Goal: Check status: Check status

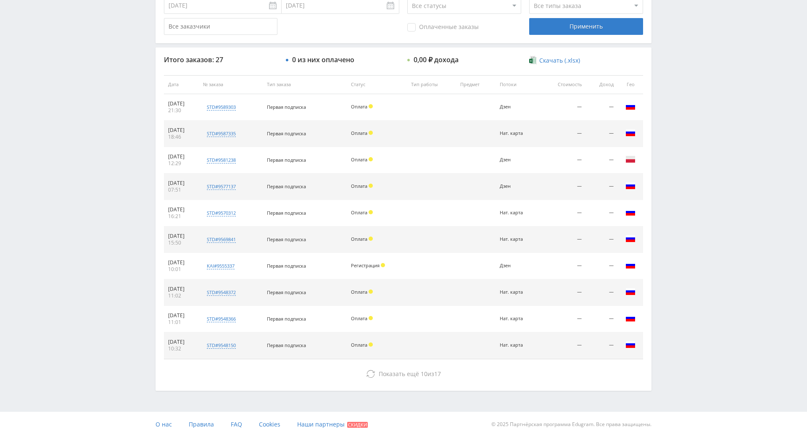
scroll to position [269, 0]
drag, startPoint x: 440, startPoint y: 152, endPoint x: 420, endPoint y: 137, distance: 25.0
click at [420, 137] on td at bounding box center [431, 134] width 49 height 26
click at [422, 137] on td at bounding box center [431, 134] width 49 height 26
click at [418, 128] on td at bounding box center [431, 134] width 49 height 26
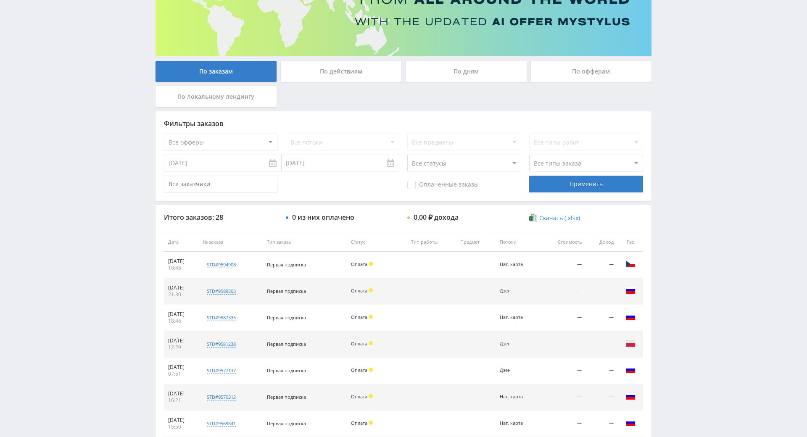
drag, startPoint x: 734, startPoint y: 217, endPoint x: 725, endPoint y: 261, distance: 45.0
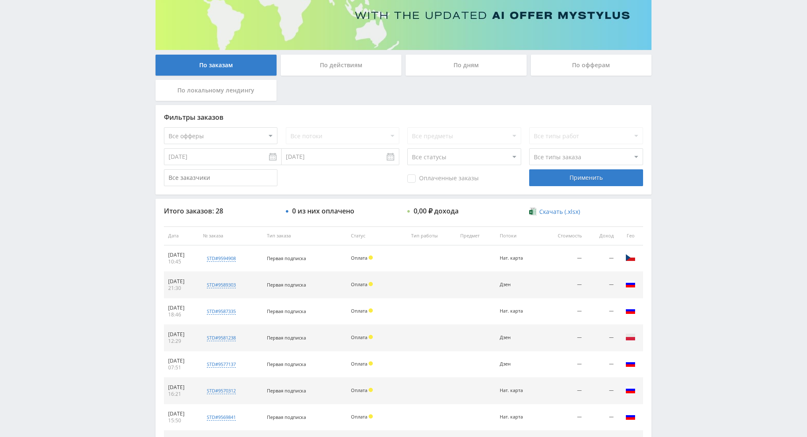
drag, startPoint x: 696, startPoint y: 239, endPoint x: 702, endPoint y: 240, distance: 6.1
click at [696, 238] on div "Telegram-канал Инструменты База знаний Ваш менеджер: [PERSON_NAME] Online @edug…" at bounding box center [403, 236] width 807 height 706
click at [702, 240] on div "Telegram-канал Инструменты База знаний Ваш менеджер: [PERSON_NAME] Online @edug…" at bounding box center [403, 236] width 807 height 706
click at [691, 208] on div "Telegram-канал Инструменты База знаний Ваш менеджер: [PERSON_NAME] Online @edug…" at bounding box center [403, 236] width 807 height 706
click at [694, 210] on div "Telegram-канал Инструменты База знаний Ваш менеджер: [PERSON_NAME] Online @edug…" at bounding box center [403, 236] width 807 height 706
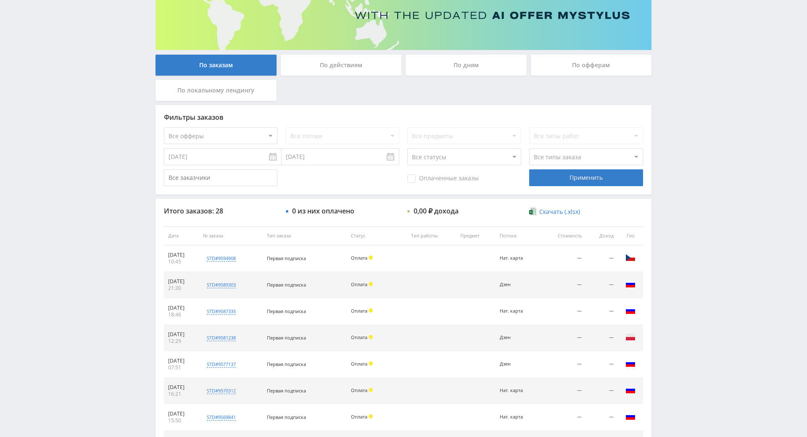
click at [694, 210] on div "Telegram-канал Инструменты База знаний Ваш менеджер: [PERSON_NAME] Online @edug…" at bounding box center [403, 236] width 807 height 706
drag, startPoint x: 694, startPoint y: 210, endPoint x: 689, endPoint y: 201, distance: 10.2
click at [688, 197] on div "Telegram-канал Инструменты База знаний Ваш менеджер: [PERSON_NAME] Online @edug…" at bounding box center [403, 236] width 807 height 706
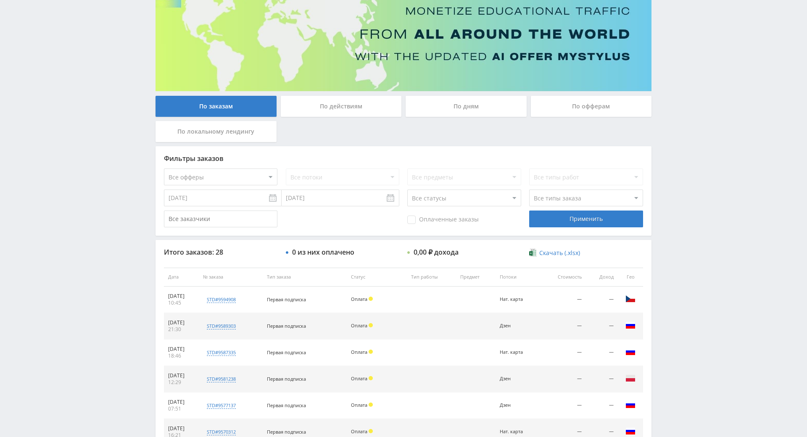
scroll to position [0, 0]
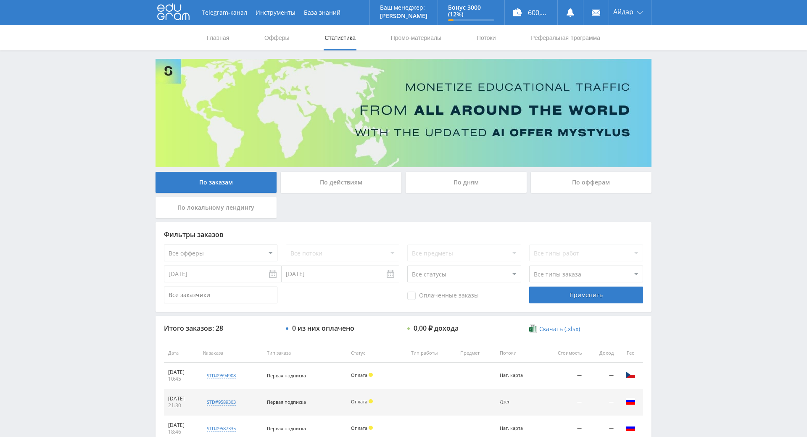
drag, startPoint x: 673, startPoint y: 207, endPoint x: 562, endPoint y: 122, distance: 139.5
drag, startPoint x: 656, startPoint y: 198, endPoint x: 662, endPoint y: 157, distance: 41.1
click at [663, 156] on div "Telegram-канал Инструменты База знаний Ваш менеджер: [PERSON_NAME] Online @edug…" at bounding box center [403, 353] width 807 height 706
drag, startPoint x: 663, startPoint y: 156, endPoint x: 663, endPoint y: 148, distance: 7.6
drag, startPoint x: 663, startPoint y: 148, endPoint x: 660, endPoint y: 143, distance: 5.7
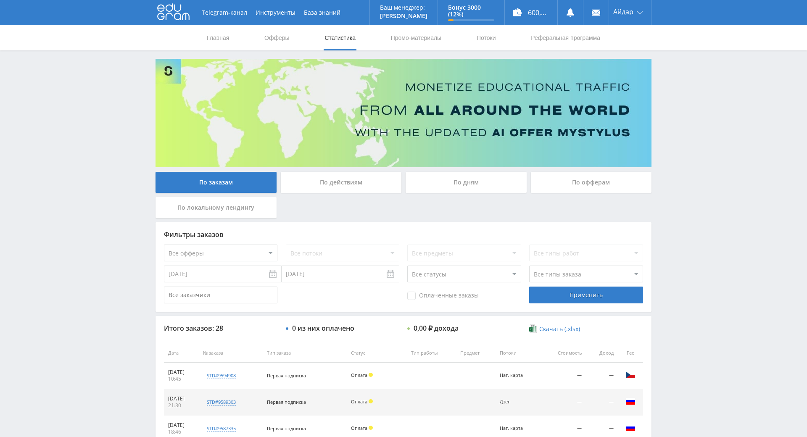
click at [663, 148] on div "Telegram-канал Инструменты База знаний Ваш менеджер: [PERSON_NAME] Online @edug…" at bounding box center [403, 353] width 807 height 706
drag, startPoint x: 703, startPoint y: 277, endPoint x: 686, endPoint y: 216, distance: 63.6
click at [686, 216] on div "Telegram-канал Инструменты База знаний Ваш менеджер: [PERSON_NAME] Online @edug…" at bounding box center [403, 353] width 807 height 706
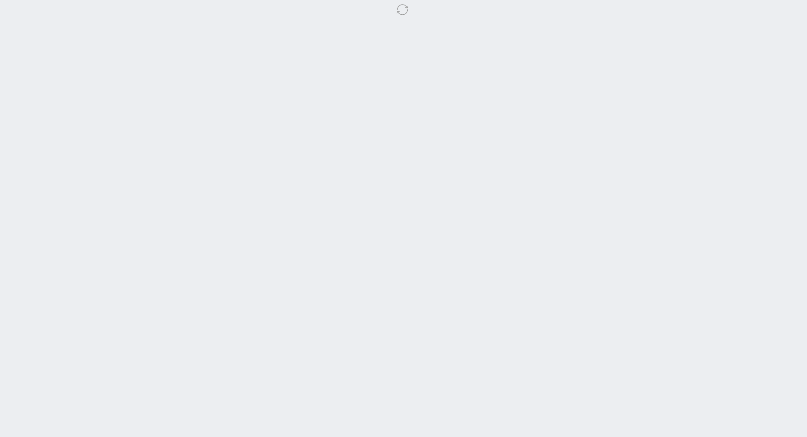
drag, startPoint x: 693, startPoint y: 189, endPoint x: 693, endPoint y: 225, distance: 36.1
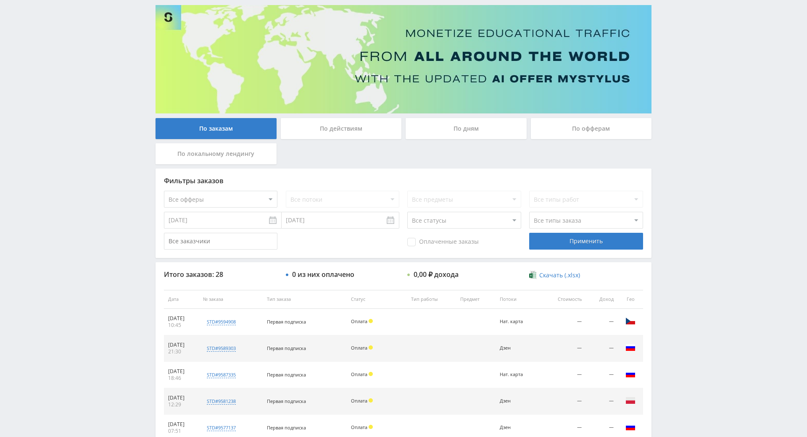
drag, startPoint x: 675, startPoint y: 222, endPoint x: 681, endPoint y: 256, distance: 34.1
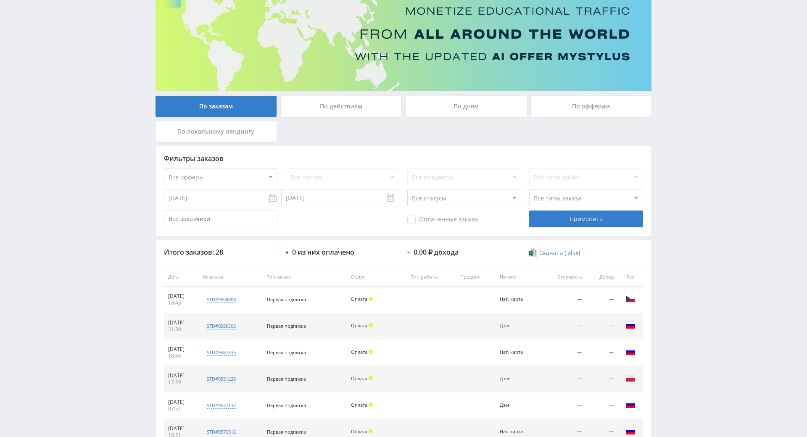
drag, startPoint x: 684, startPoint y: 248, endPoint x: 687, endPoint y: 197, distance: 51.8
drag, startPoint x: 687, startPoint y: 196, endPoint x: 692, endPoint y: 183, distance: 14.4
click at [687, 196] on div "Telegram-канал Инструменты База знаний Ваш менеджер: [PERSON_NAME] Online @edug…" at bounding box center [403, 277] width 807 height 706
